Goal: Transaction & Acquisition: Download file/media

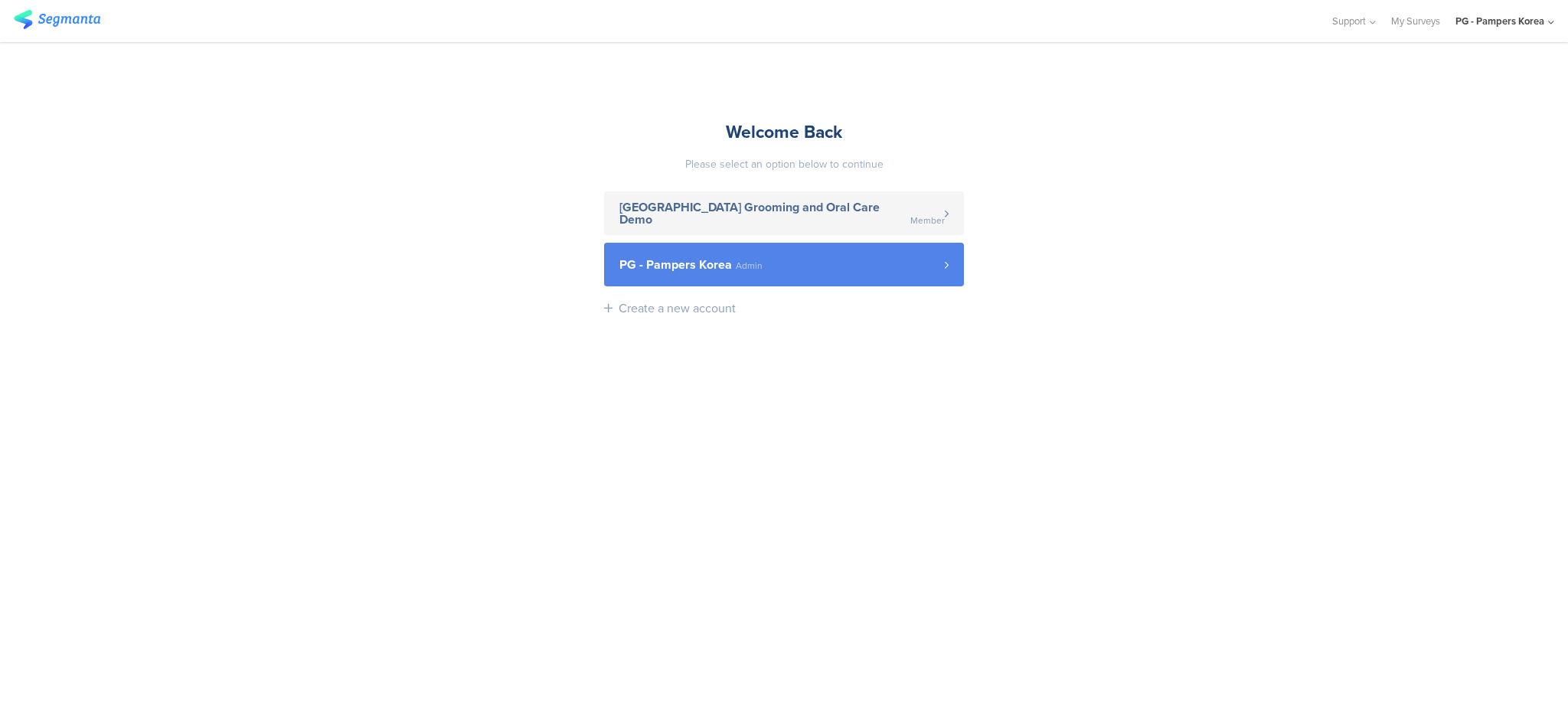
click at [758, 277] on link "PG - Pampers Korea Admin" at bounding box center [784, 264] width 360 height 44
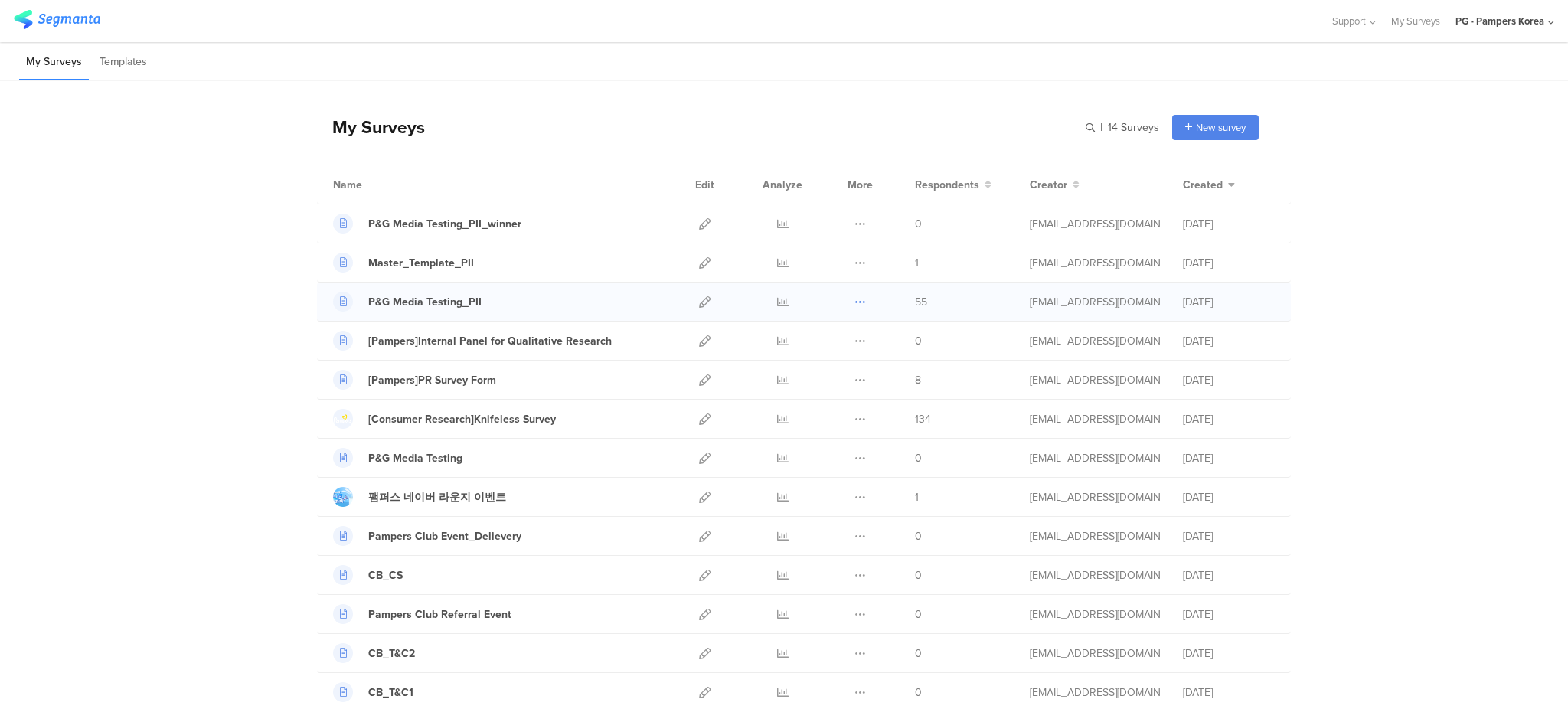
click at [855, 308] on button at bounding box center [860, 301] width 12 height 38
click at [778, 305] on icon at bounding box center [784, 302] width 12 height 12
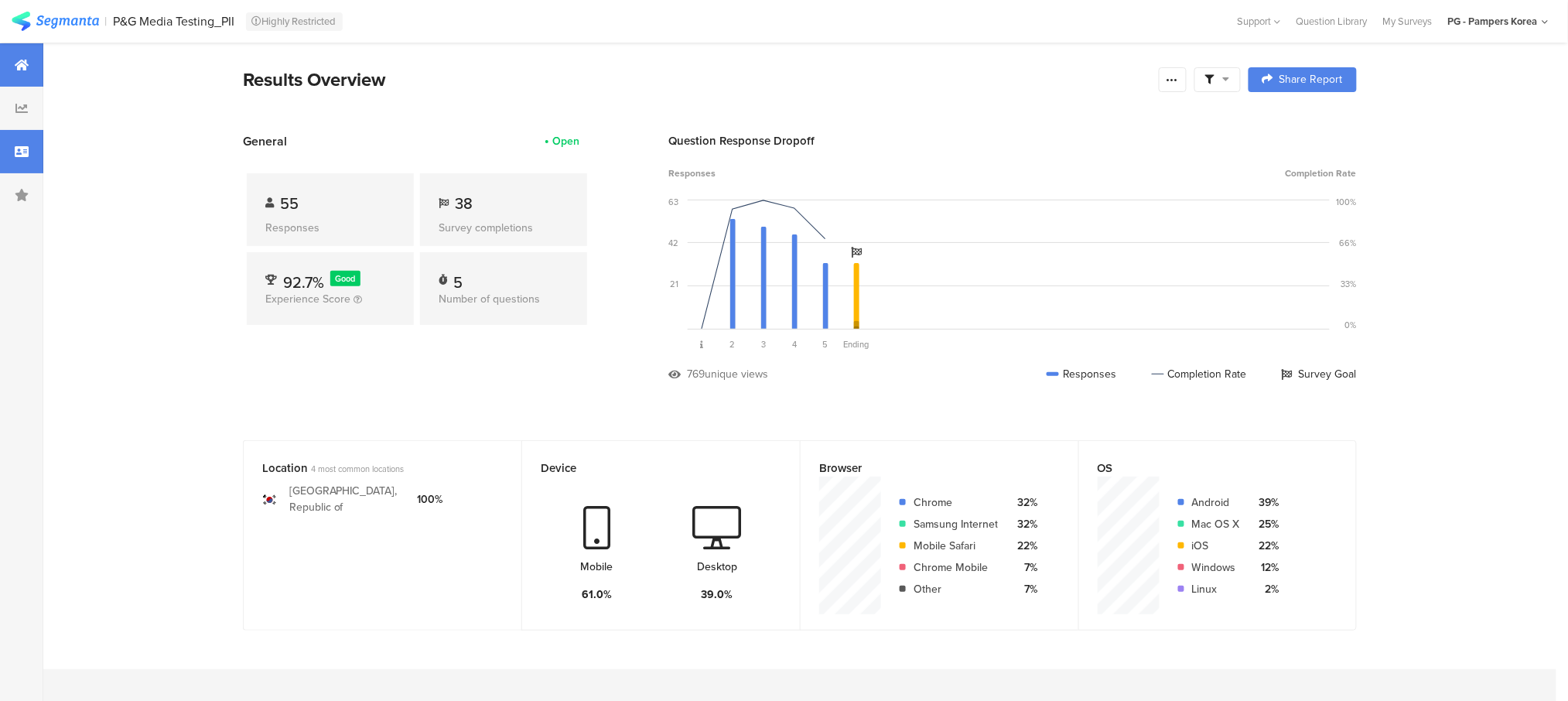
drag, startPoint x: 41, startPoint y: 109, endPoint x: 31, endPoint y: 132, distance: 25.1
click at [41, 109] on div at bounding box center [22, 108] width 43 height 43
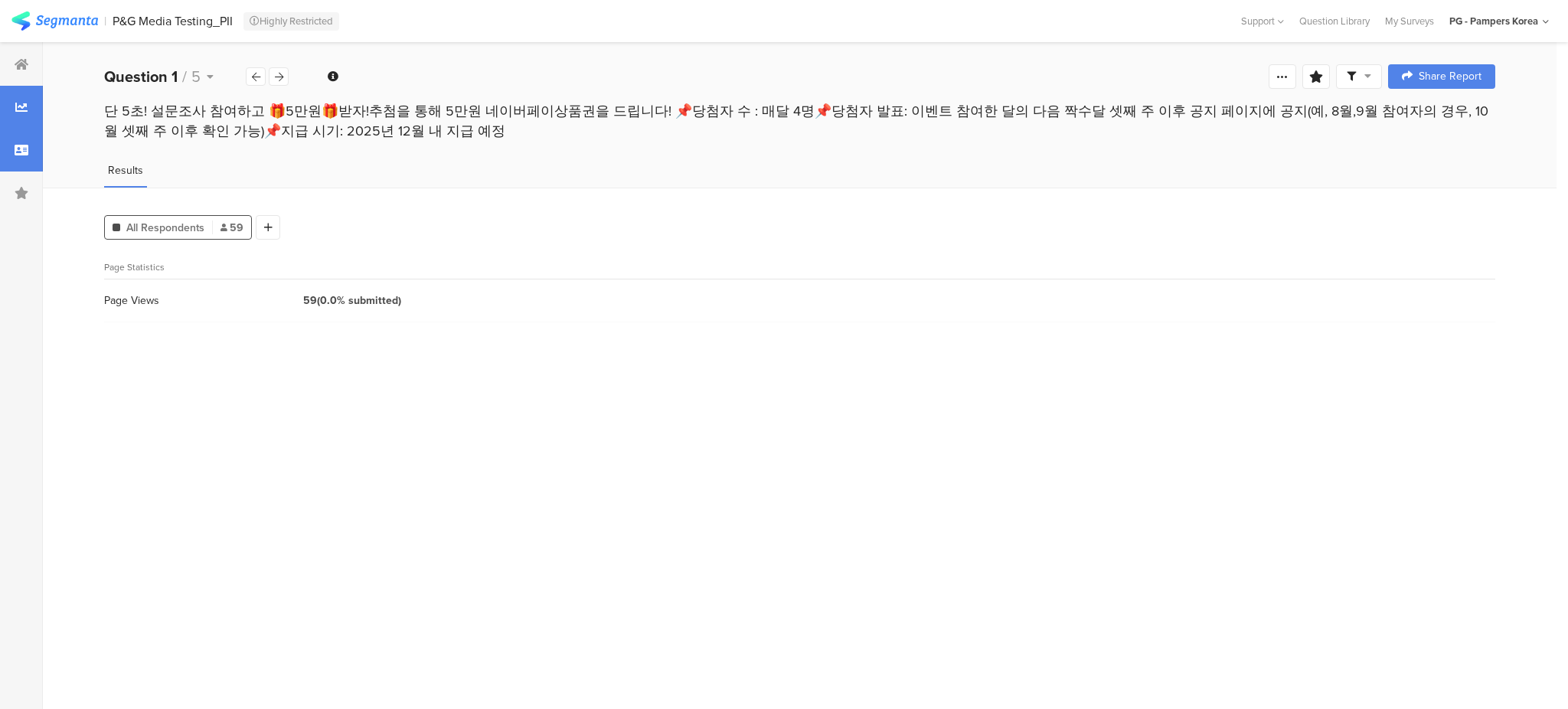
click at [28, 152] on div at bounding box center [21, 150] width 43 height 43
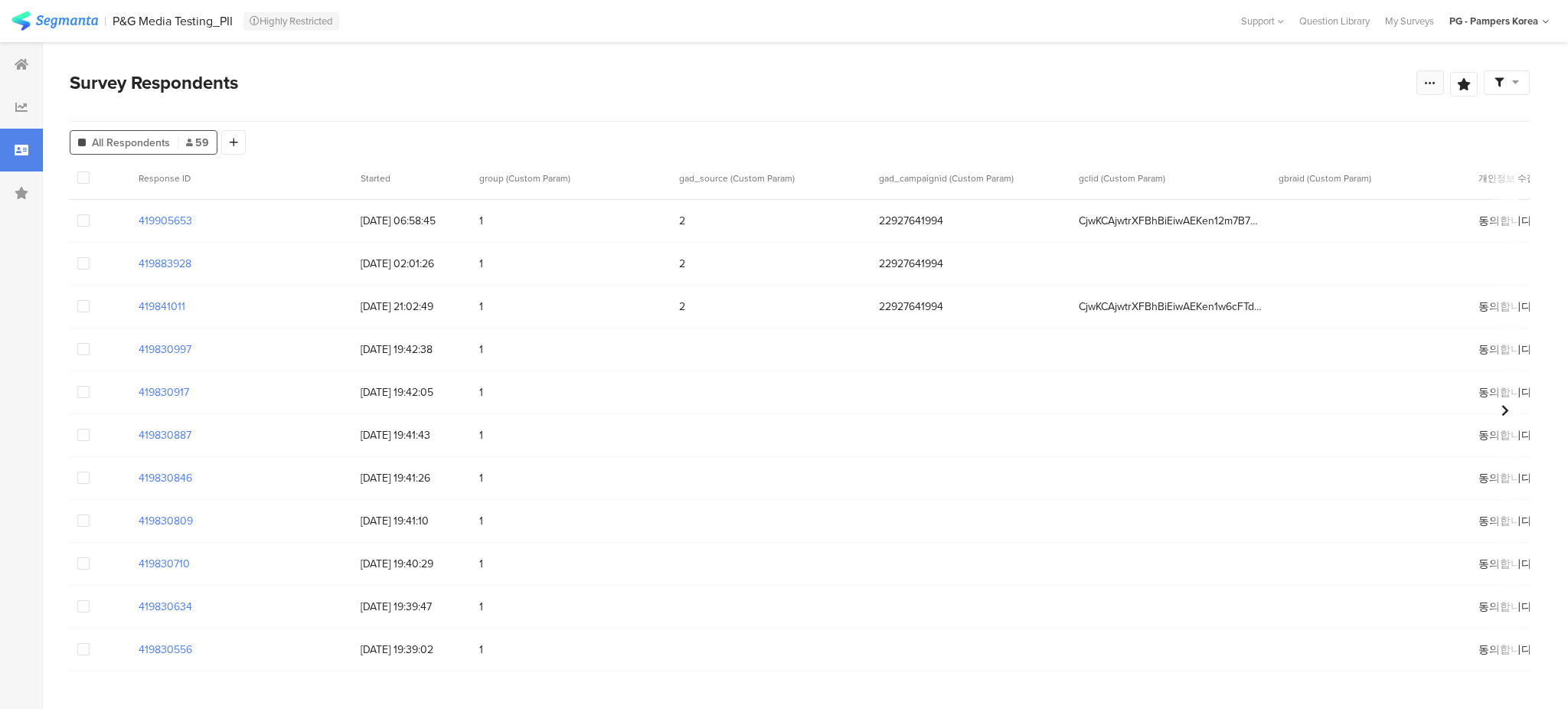
click at [1425, 84] on icon at bounding box center [1431, 83] width 13 height 13
click at [1320, 243] on div "Export Results" at bounding box center [1320, 238] width 245 height 16
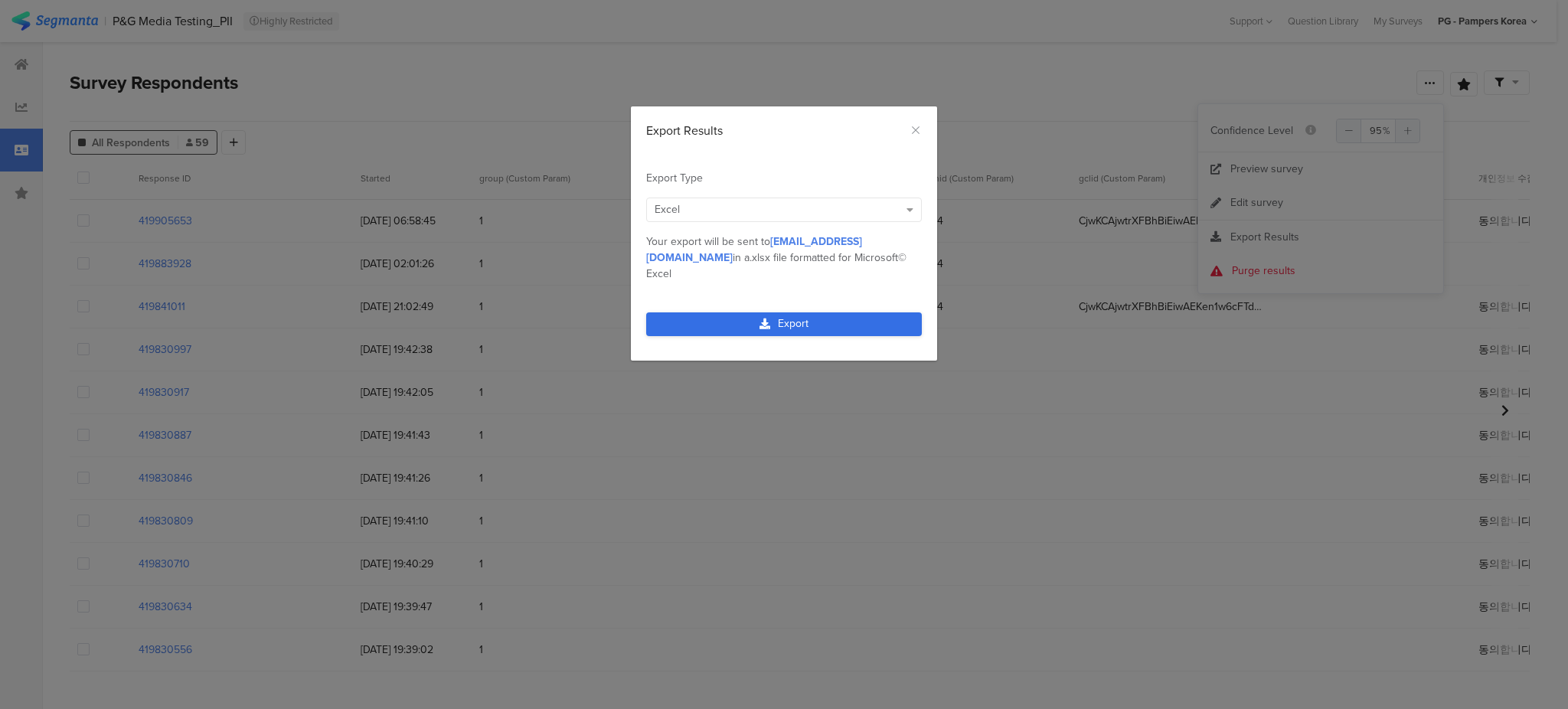
click at [833, 313] on link "Export" at bounding box center [784, 324] width 276 height 23
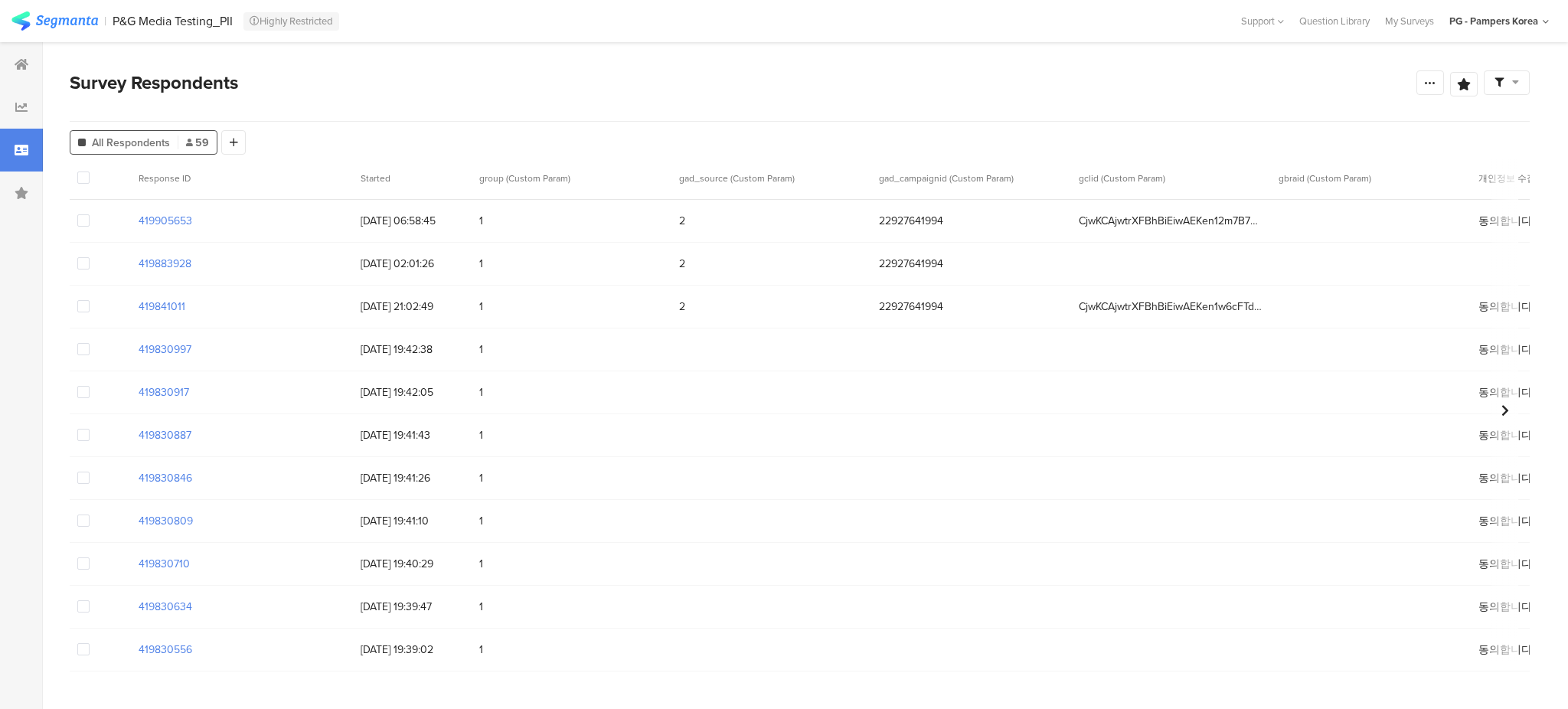
click at [1204, 310] on span "CjwKCAjwtrXFBhBiEiwAEKen1w6cFTdFFTRCIU39IPGswN7R59lUi-2M6TLaZ9qW4BAB8tnLjsC4Zho…" at bounding box center [1170, 306] width 184 height 17
